Goal: Find specific page/section: Find specific page/section

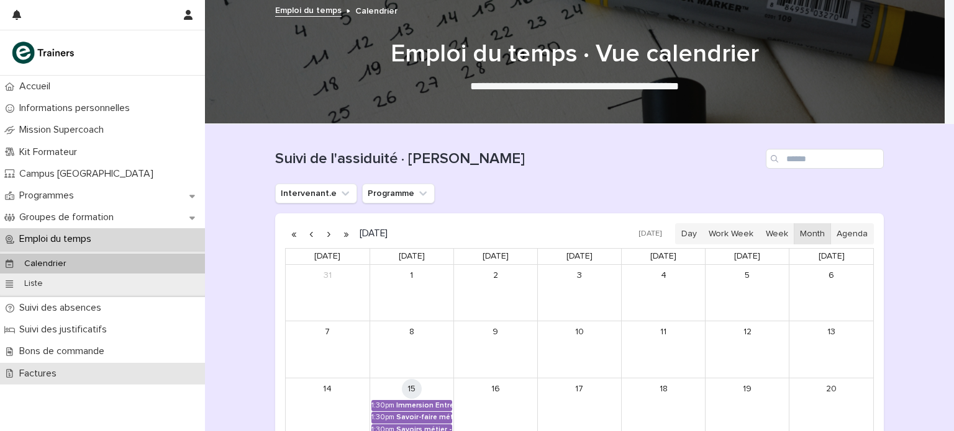
click at [87, 376] on div "Factures" at bounding box center [102, 374] width 205 height 22
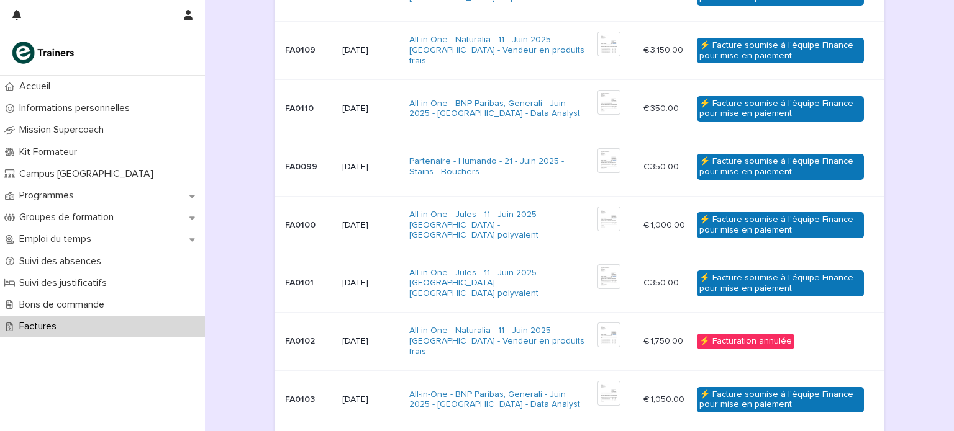
scroll to position [534, 0]
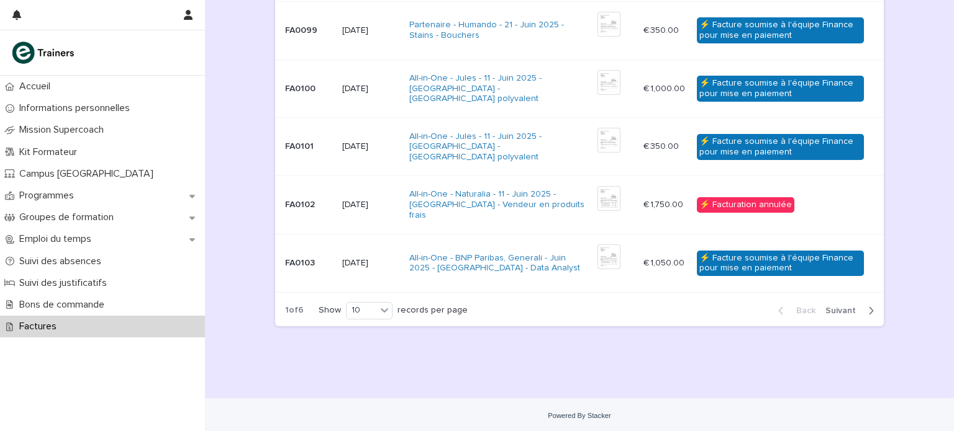
click at [828, 313] on button "Next" at bounding box center [851, 310] width 63 height 11
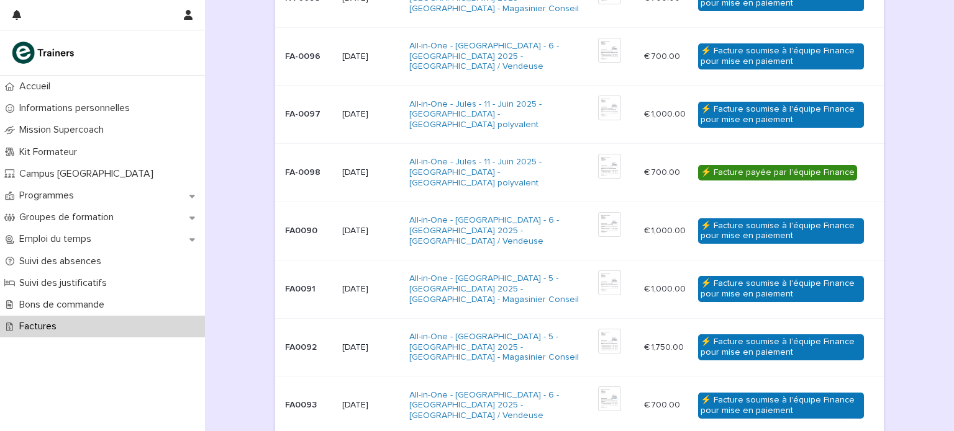
scroll to position [273, 0]
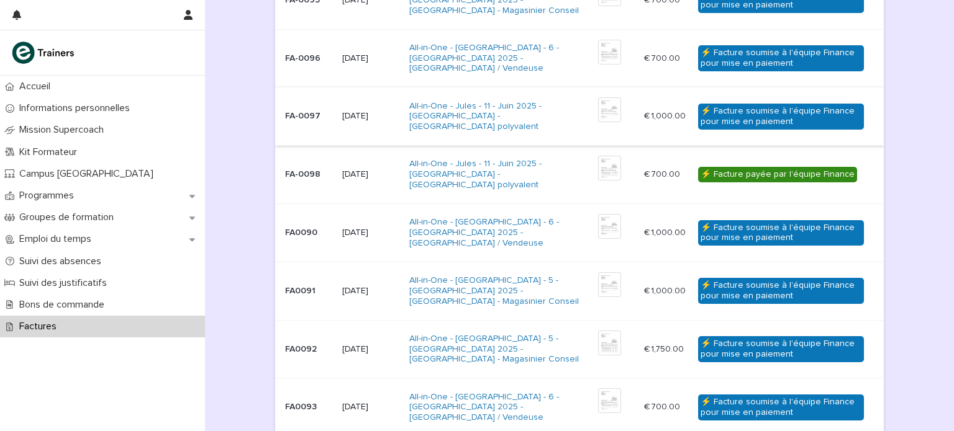
click at [604, 115] on img at bounding box center [609, 109] width 23 height 25
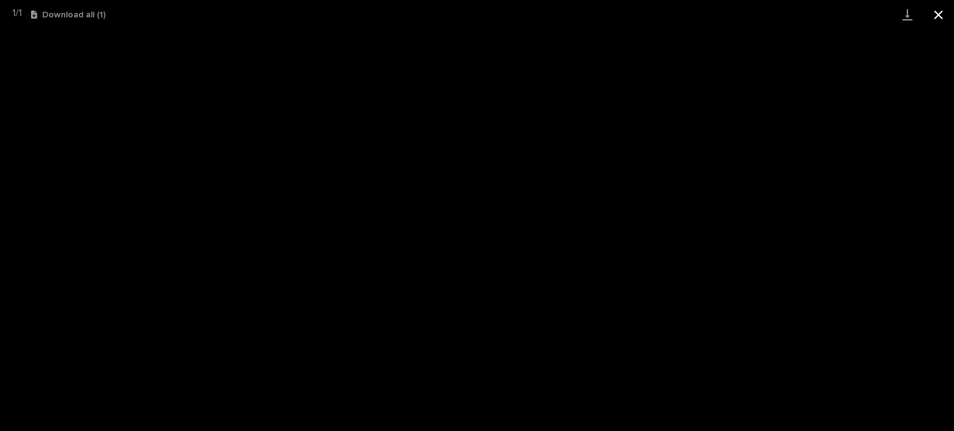
click at [939, 19] on button "Close gallery" at bounding box center [938, 14] width 31 height 29
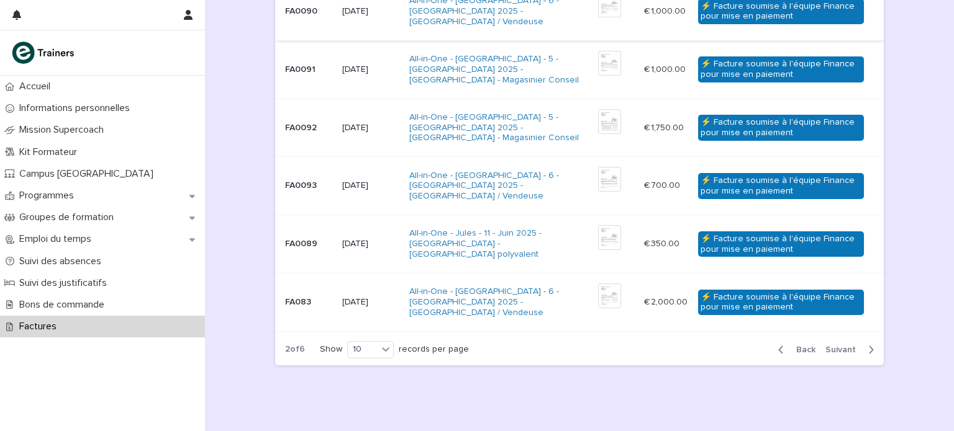
scroll to position [534, 0]
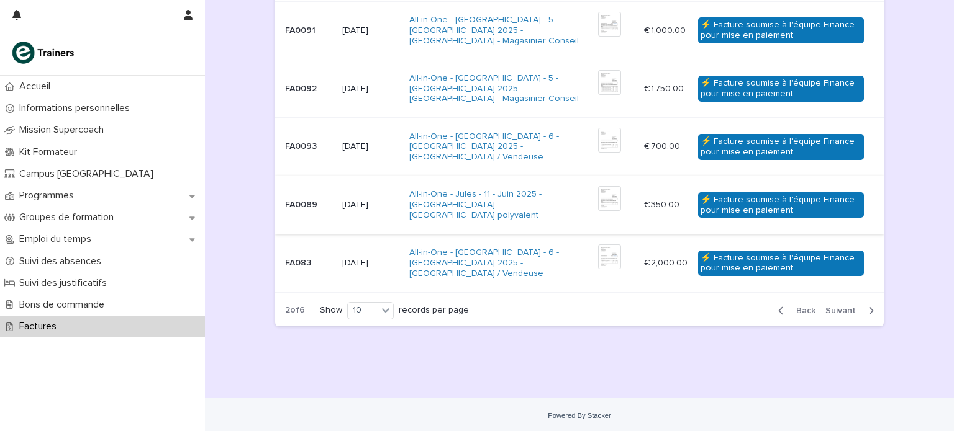
click at [607, 197] on img at bounding box center [609, 198] width 23 height 25
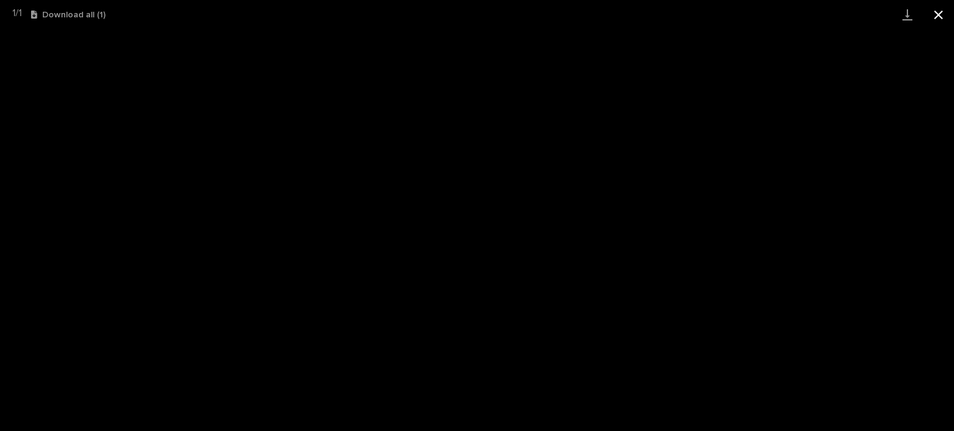
click at [938, 15] on button "Close gallery" at bounding box center [938, 14] width 31 height 29
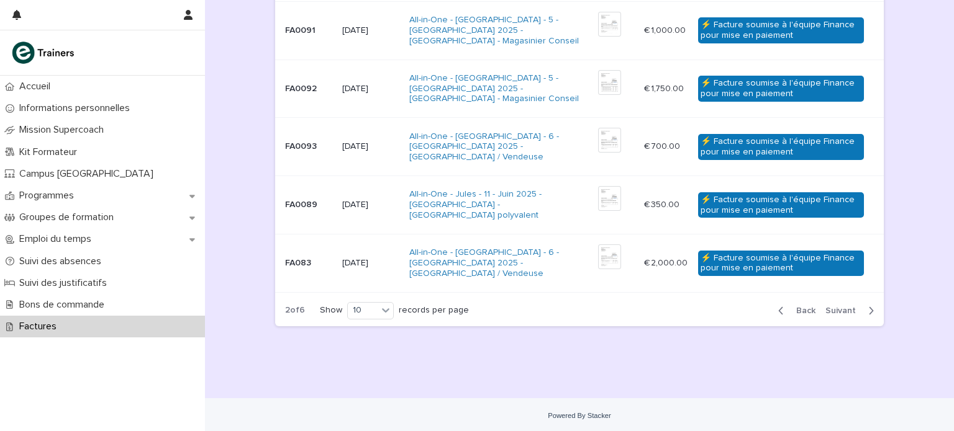
click at [796, 312] on span "Back" at bounding box center [801, 311] width 27 height 9
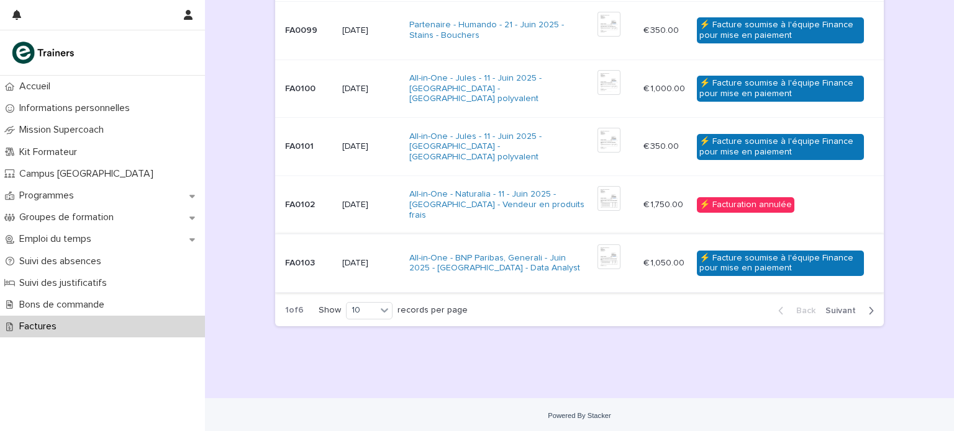
click at [598, 257] on img at bounding box center [608, 257] width 23 height 25
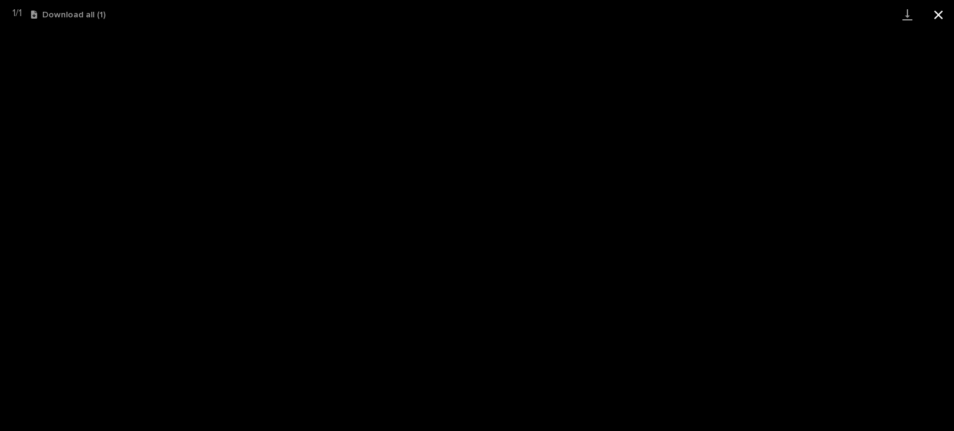
click at [941, 10] on button "Close gallery" at bounding box center [938, 14] width 31 height 29
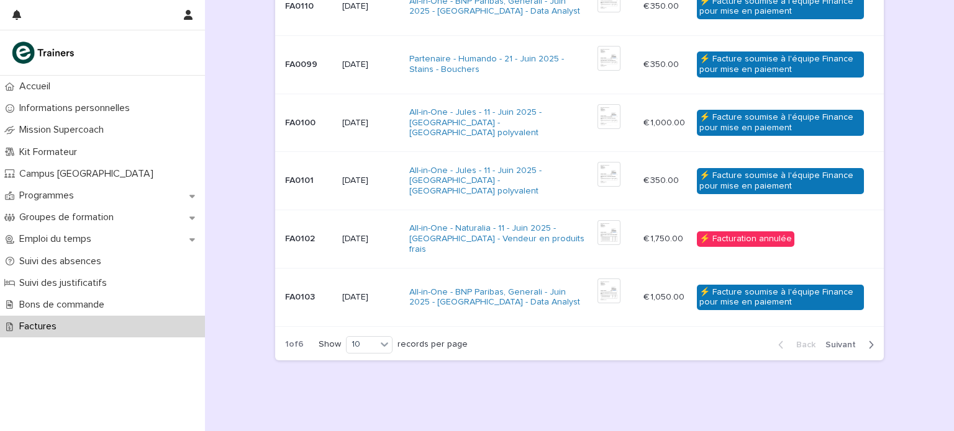
scroll to position [497, 0]
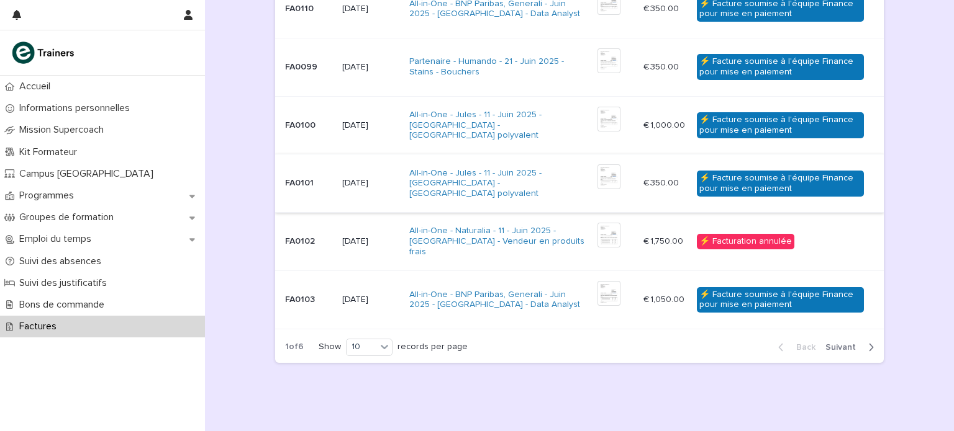
click at [597, 175] on img at bounding box center [608, 177] width 23 height 25
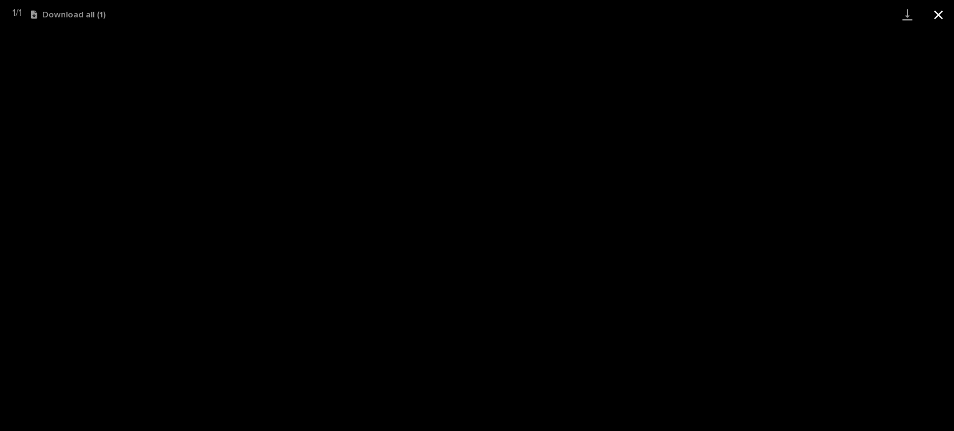
click at [934, 17] on button "Close gallery" at bounding box center [938, 14] width 31 height 29
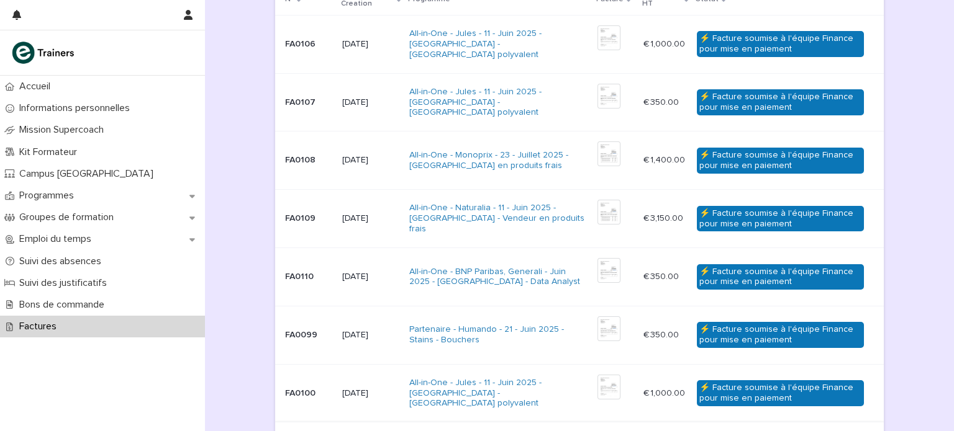
scroll to position [228, 0]
